Goal: Task Accomplishment & Management: Manage account settings

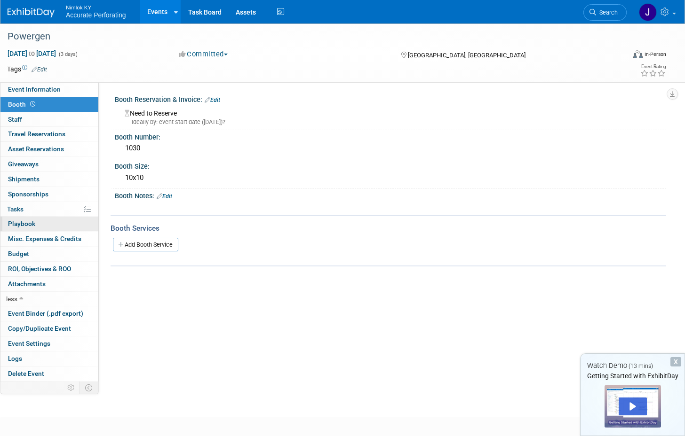
click at [48, 219] on link "0 Playbook 0" at bounding box center [49, 224] width 98 height 15
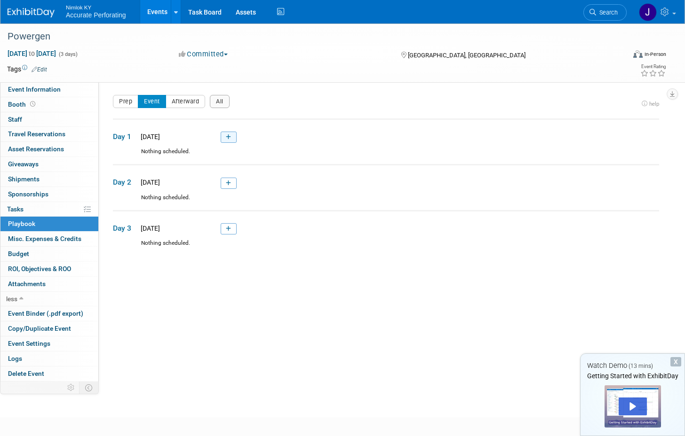
click at [228, 141] on link at bounding box center [229, 137] width 16 height 11
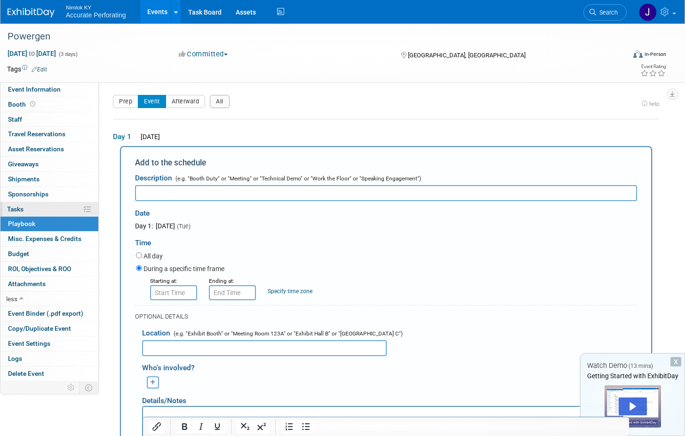
click at [11, 207] on span "Tasks 0%" at bounding box center [15, 209] width 16 height 8
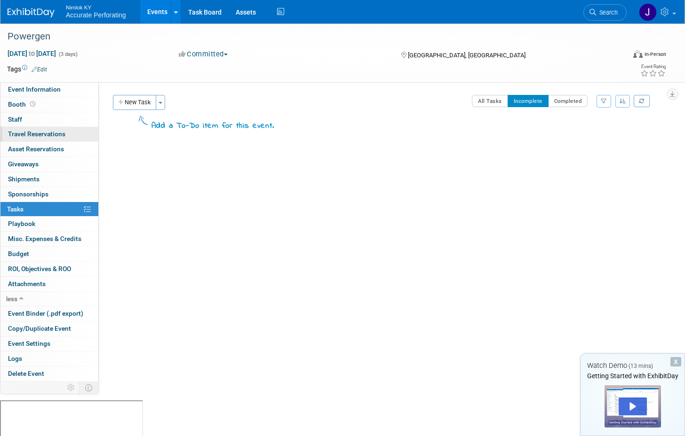
click at [35, 136] on span "Travel Reservations 0" at bounding box center [36, 134] width 57 height 8
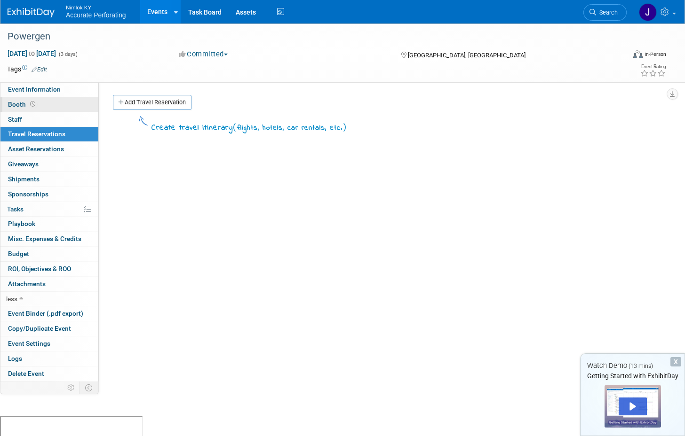
click at [24, 106] on span "Booth" at bounding box center [22, 105] width 29 height 8
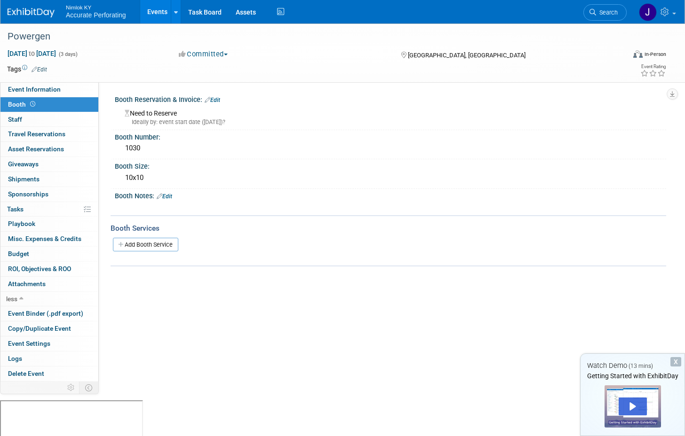
click at [215, 98] on link "Edit" at bounding box center [213, 100] width 16 height 7
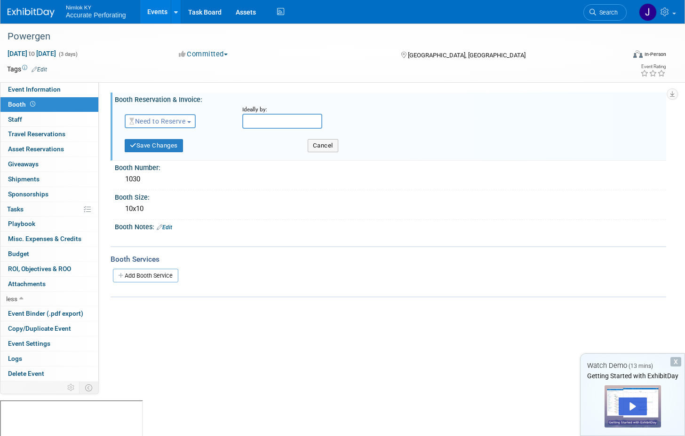
click at [189, 121] on span "button" at bounding box center [189, 122] width 4 height 2
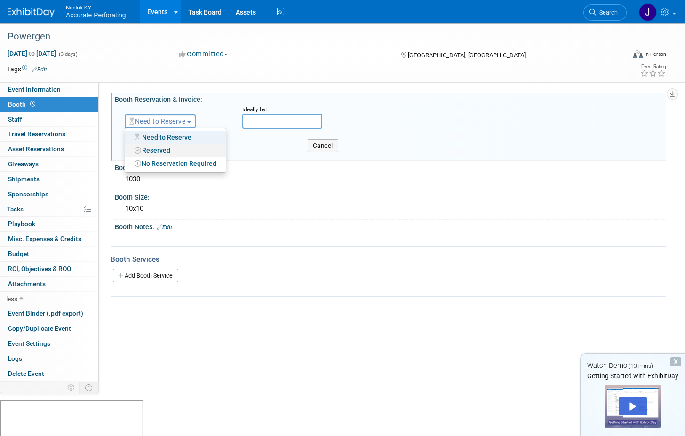
click at [176, 146] on link "Reserved" at bounding box center [175, 150] width 101 height 13
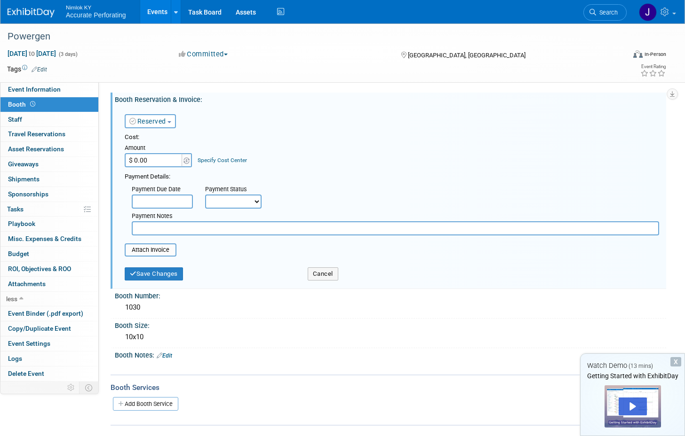
click at [151, 160] on input "$ 0.00" at bounding box center [154, 160] width 59 height 14
type input "$ 5,350.00"
click at [147, 275] on button "Save Changes" at bounding box center [154, 274] width 58 height 13
